Goal: Task Accomplishment & Management: Complete application form

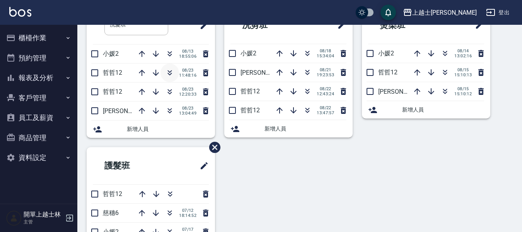
scroll to position [55, 0]
click at [169, 72] on icon "button" at bounding box center [169, 72] width 9 height 9
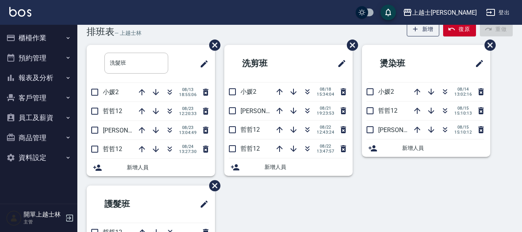
scroll to position [16, 0]
click at [307, 110] on icon "button" at bounding box center [307, 110] width 9 height 9
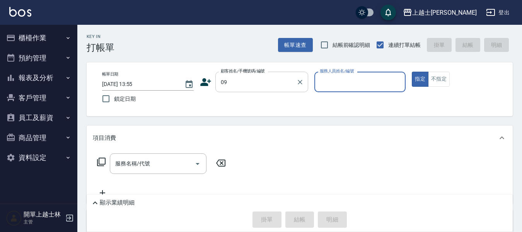
click at [255, 80] on input "09" at bounding box center [256, 82] width 74 height 14
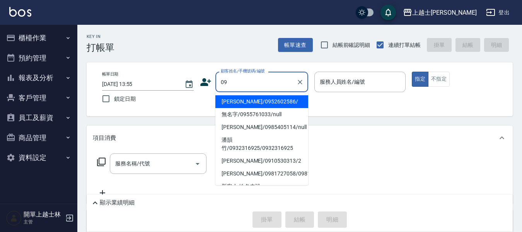
click at [245, 101] on li "哲哲/0952602586/" at bounding box center [262, 101] width 93 height 13
type input "哲哲/0952602586/"
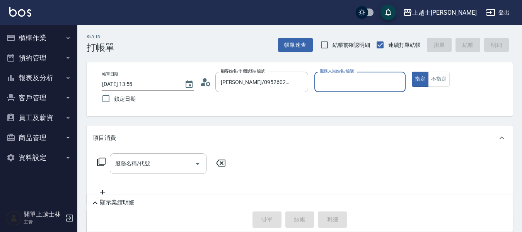
type input "哲哲-12"
click at [412, 72] on button "指定" at bounding box center [420, 79] width 17 height 15
type button "true"
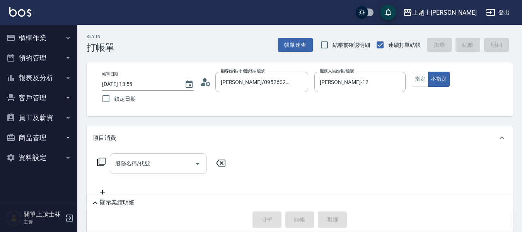
click at [130, 167] on div "服務名稱/代號 服務名稱/代號" at bounding box center [158, 163] width 97 height 21
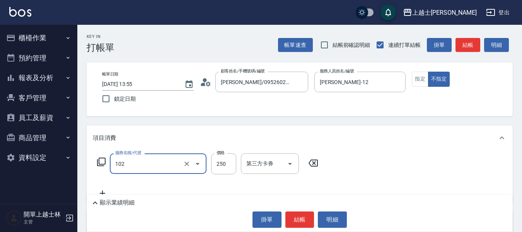
type input "精油洗髮(102)"
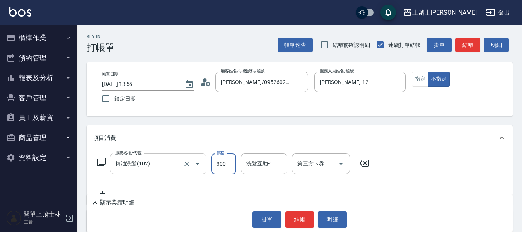
type input "300"
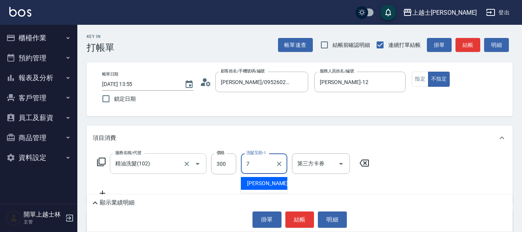
type input "蕾蕾-7"
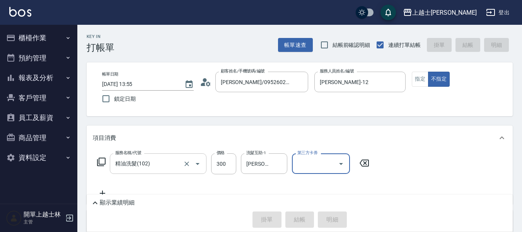
type input "2025/08/24 14:07"
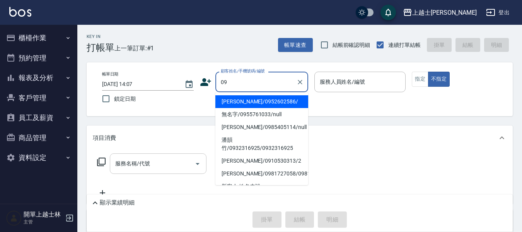
type input "哲哲/0952602586/"
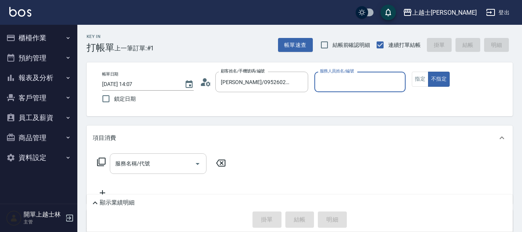
click at [428, 72] on button "不指定" at bounding box center [439, 79] width 22 height 15
type button "false"
type input "哲哲-12"
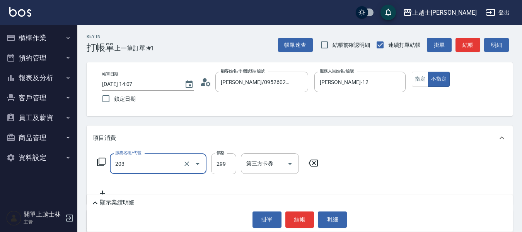
type input "B級洗+剪(203)"
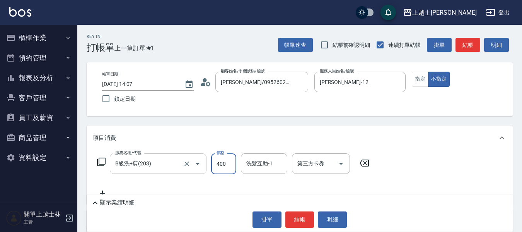
type input "400"
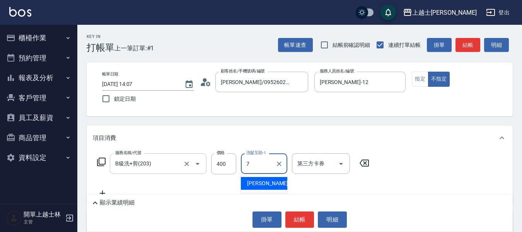
type input "蕾蕾-7"
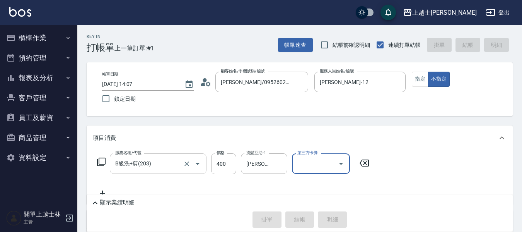
type input "2025/08/24 14:12"
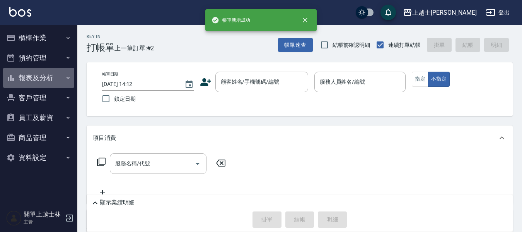
click at [58, 79] on button "報表及分析" at bounding box center [38, 78] width 71 height 20
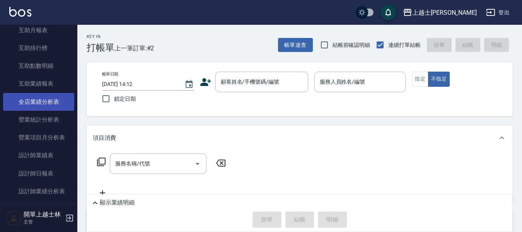
scroll to position [155, 0]
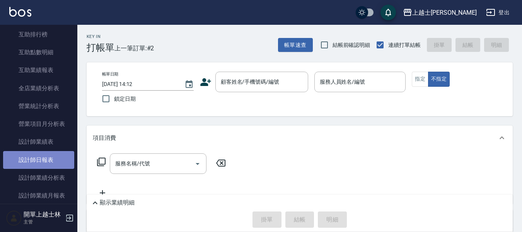
click at [48, 155] on link "設計師日報表" at bounding box center [38, 160] width 71 height 18
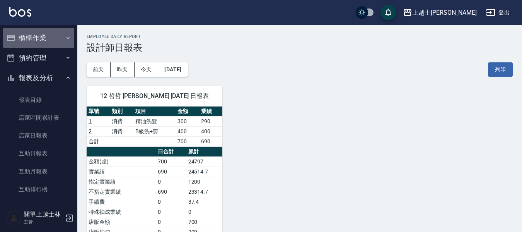
click at [40, 29] on button "櫃檯作業" at bounding box center [38, 38] width 71 height 20
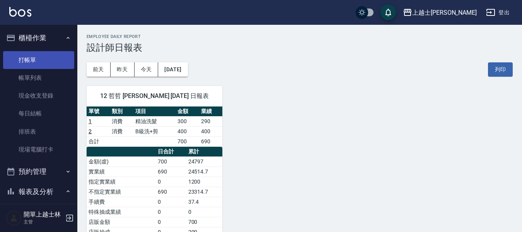
click at [33, 53] on link "打帳單" at bounding box center [38, 60] width 71 height 18
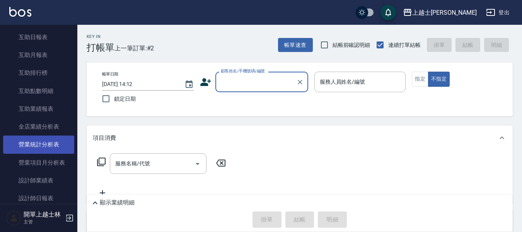
scroll to position [232, 0]
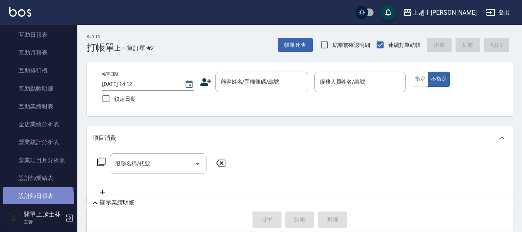
click at [37, 201] on link "設計師日報表" at bounding box center [38, 196] width 71 height 18
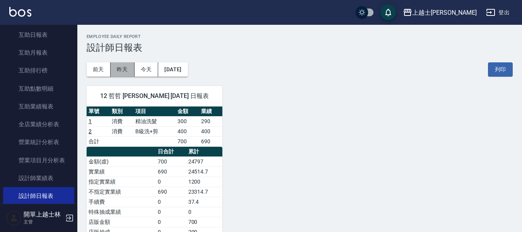
click at [125, 67] on button "昨天" at bounding box center [123, 69] width 24 height 14
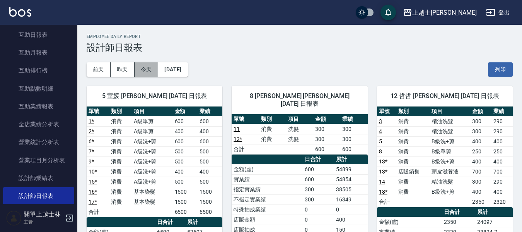
click at [148, 63] on button "今天" at bounding box center [147, 69] width 24 height 14
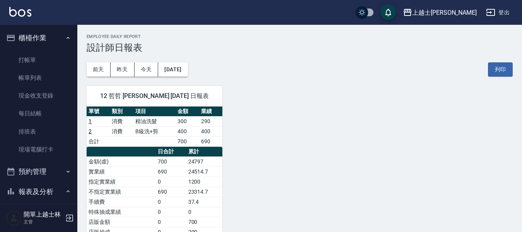
click at [51, 191] on button "報表及分析" at bounding box center [38, 191] width 71 height 20
click at [42, 62] on link "打帳單" at bounding box center [38, 60] width 71 height 18
